Goal: Information Seeking & Learning: Learn about a topic

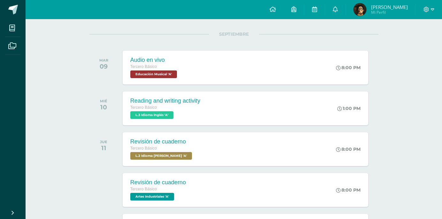
scroll to position [77, 0]
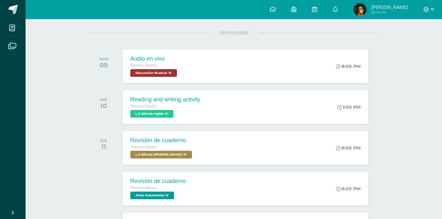
click at [205, 127] on div "SEPTIEMBRE [DATE] Audio en vivo Tercero Básico Educación Musical 'A' 8:00 PM Au…" at bounding box center [233, 161] width 289 height 256
click at [208, 113] on div "Reading and writing activity Tercero Básico L.3 Idioma Inglés 'A' 1:00 PM Readi…" at bounding box center [245, 107] width 248 height 34
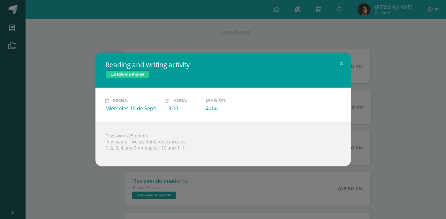
click at [78, 99] on div "Reading and writing activity L.3 Idioma Inglés Fecha: Miércoles 10 de Septiembr…" at bounding box center [223, 110] width 441 height 114
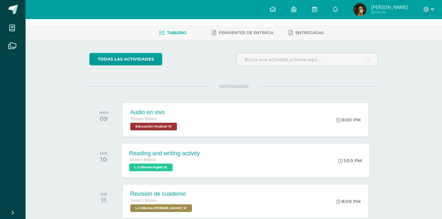
scroll to position [0, 0]
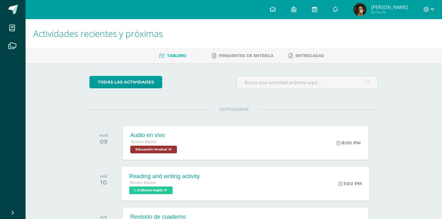
click at [317, 12] on icon at bounding box center [314, 9] width 5 height 6
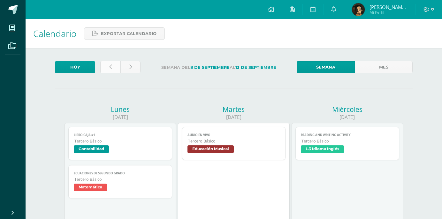
click at [114, 70] on link at bounding box center [110, 67] width 20 height 12
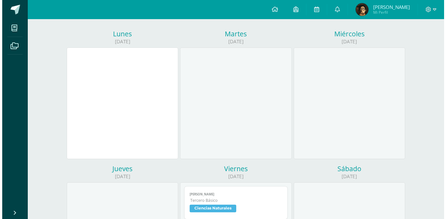
scroll to position [153, 0]
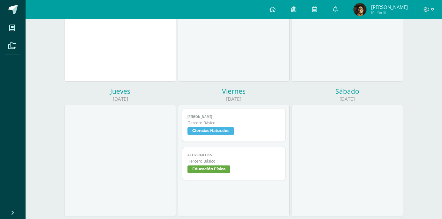
click at [226, 121] on span "Tercero Básico" at bounding box center [234, 122] width 92 height 5
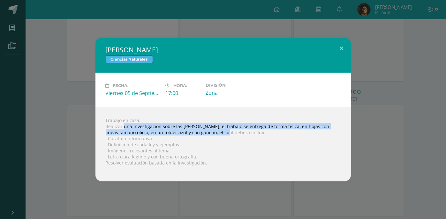
drag, startPoint x: 123, startPoint y: 127, endPoint x: 208, endPoint y: 131, distance: 84.8
click at [207, 131] on div "Trabajo en casa: Realizar una investigación sobre las Leyes de Newton, el traba…" at bounding box center [224, 144] width 256 height 75
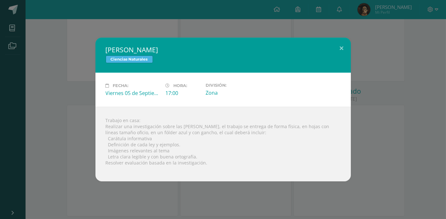
click at [188, 144] on div "Trabajo en casa: Realizar una investigación sobre las Leyes de Newton, el traba…" at bounding box center [224, 144] width 256 height 75
drag, startPoint x: 122, startPoint y: 127, endPoint x: 216, endPoint y: 127, distance: 94.6
click at [216, 127] on div "Trabajo en casa: Realizar una investigación sobre las Leyes de Newton, el traba…" at bounding box center [224, 144] width 256 height 75
copy div "una investigación sobre las Leyes de Newton"
